Goal: Navigation & Orientation: Find specific page/section

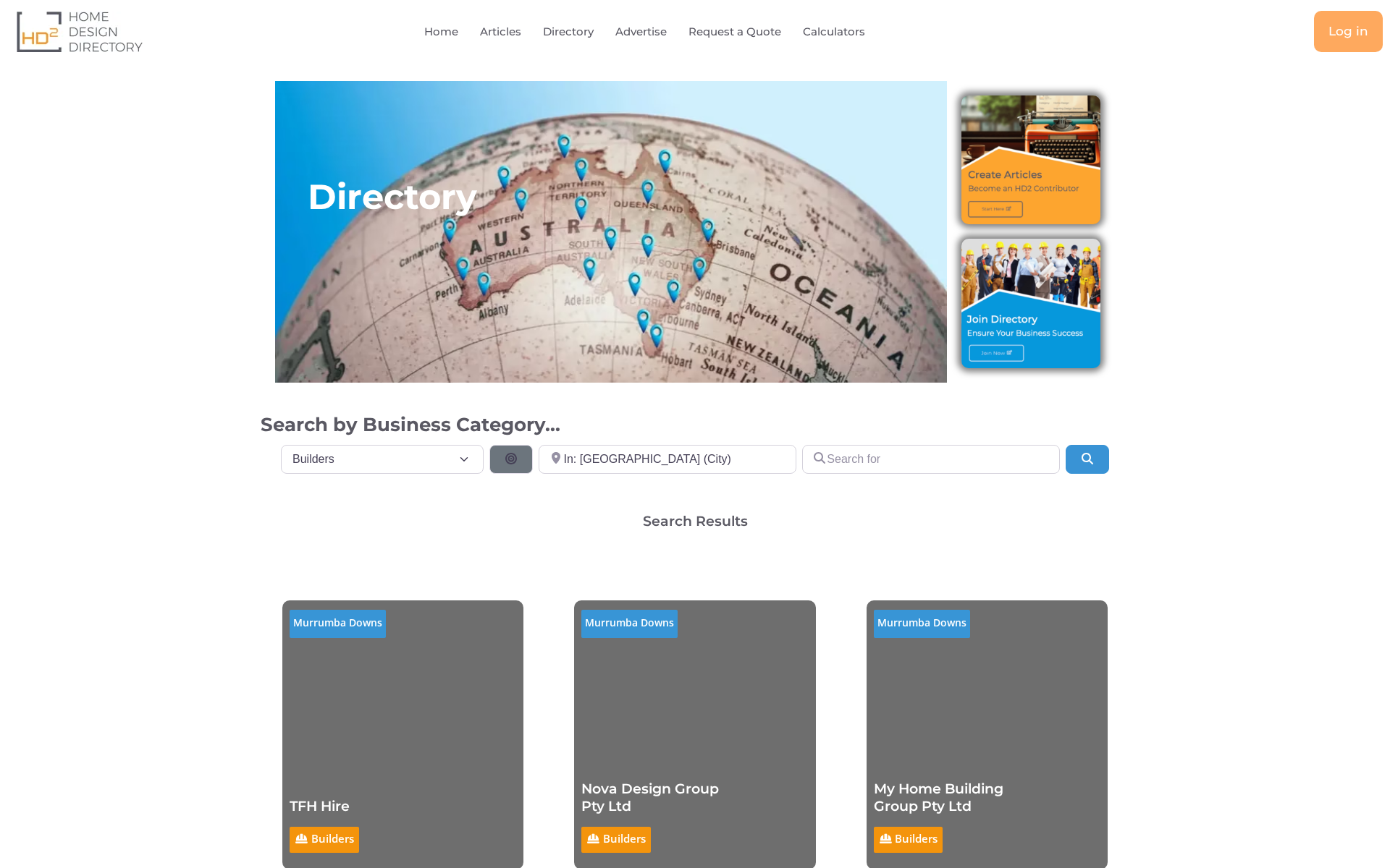
select select "508"
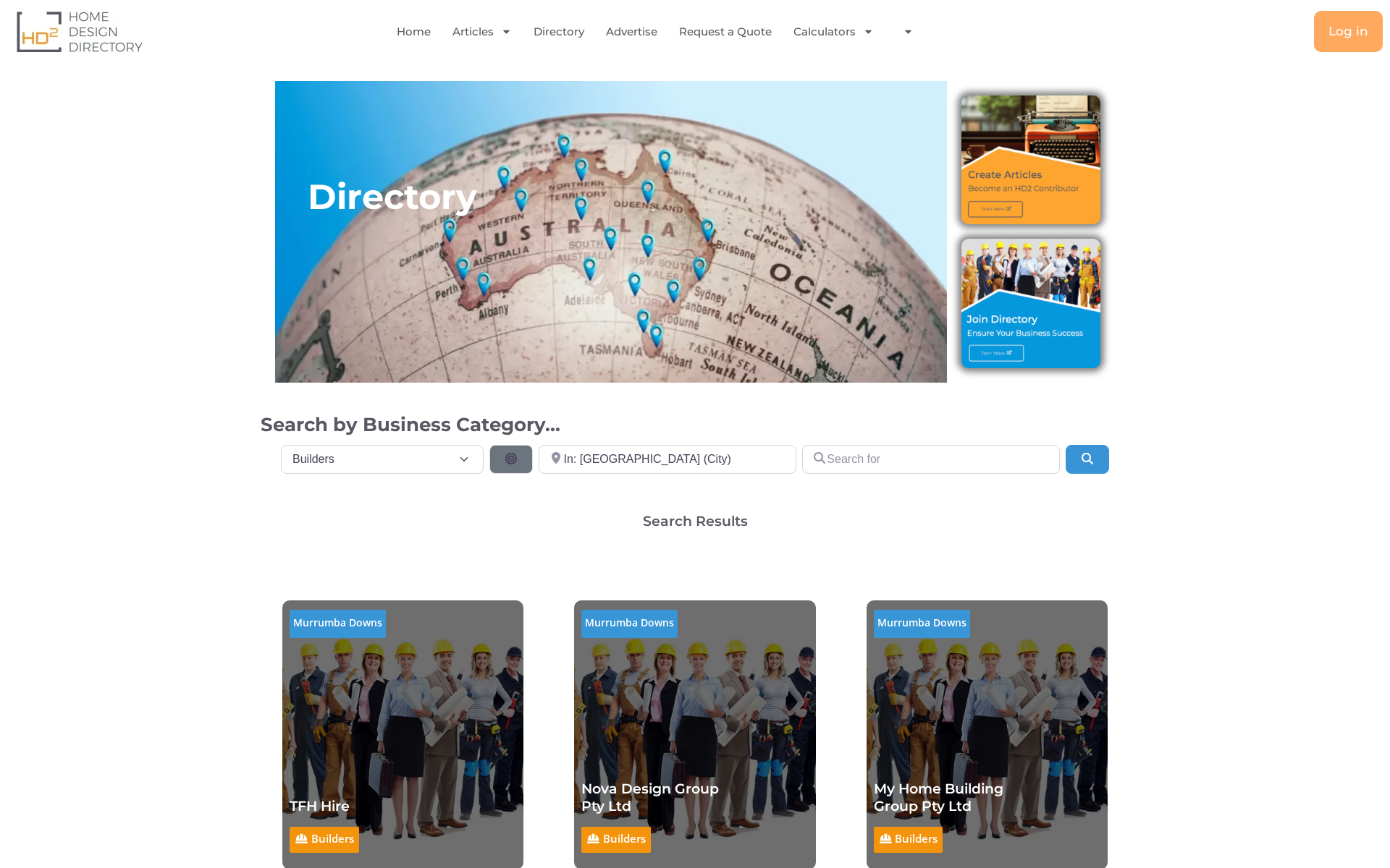
select select "508"
